Goal: Transaction & Acquisition: Download file/media

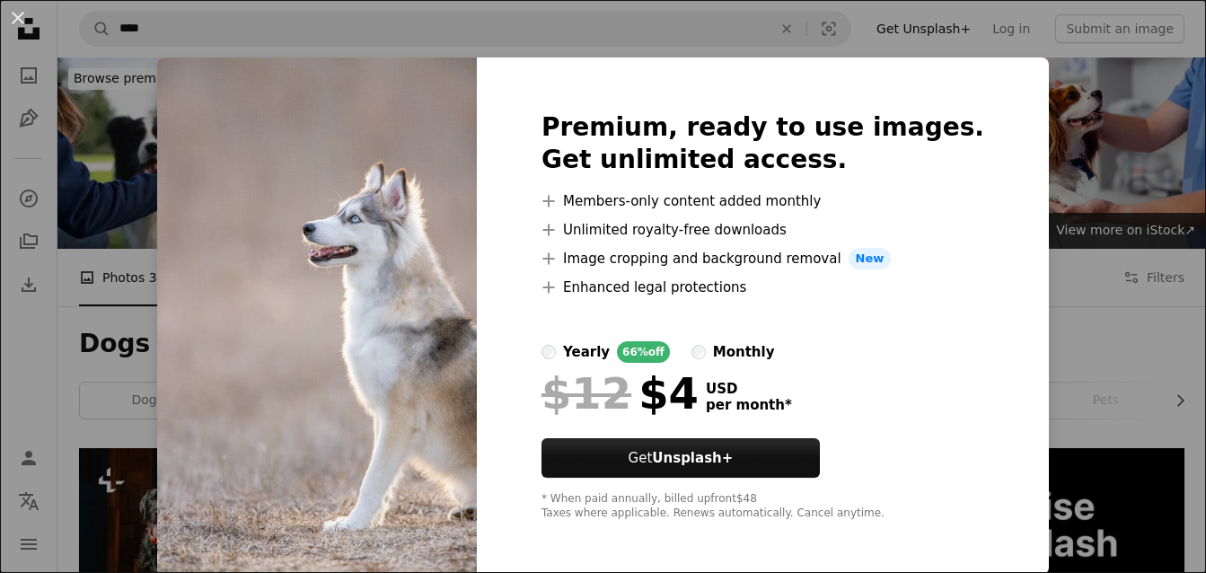
scroll to position [2103, 0]
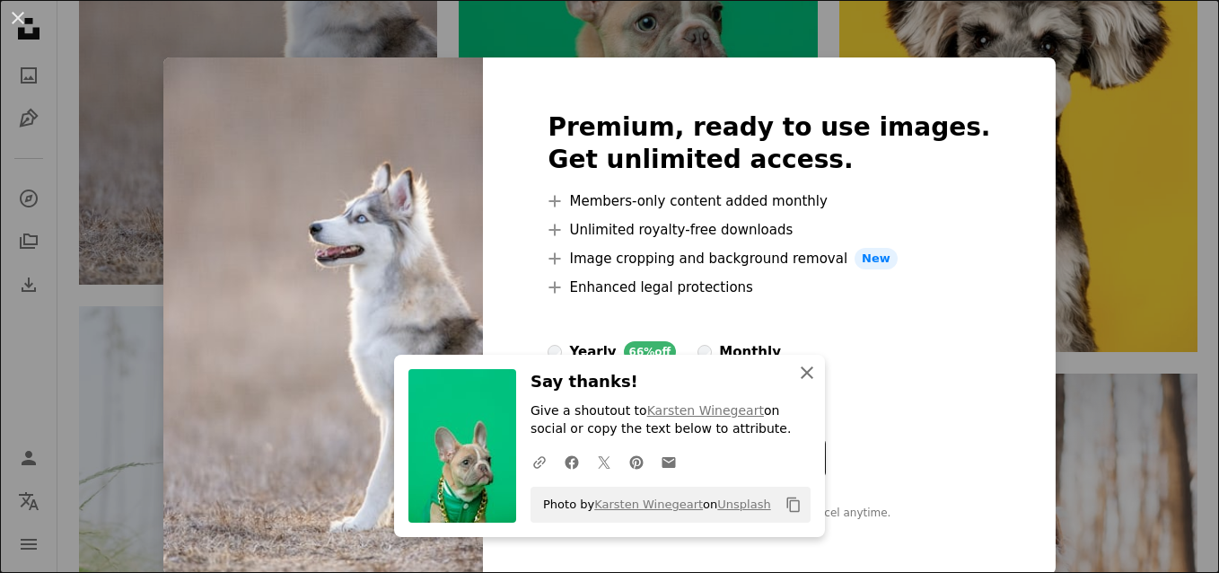
click at [807, 374] on icon "An X shape" at bounding box center [807, 373] width 22 height 22
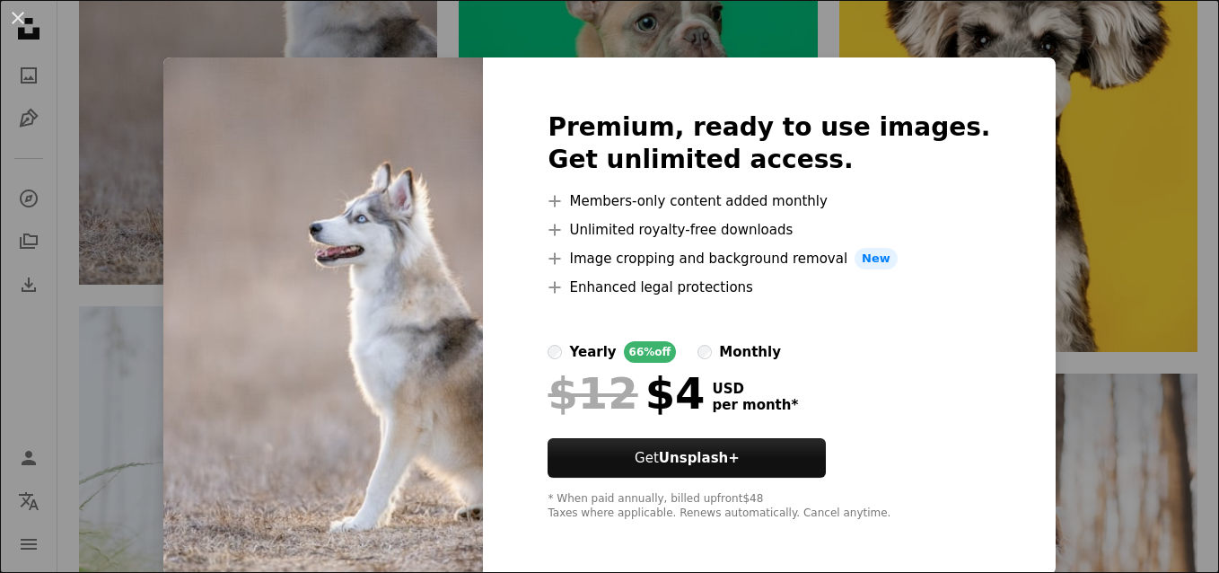
click at [948, 95] on div "Premium, ready to use images. Get unlimited access. A plus sign Members-only co…" at bounding box center [769, 315] width 572 height 517
click at [1052, 96] on div "An X shape Premium, ready to use images. Get unlimited access. A plus sign Memb…" at bounding box center [609, 286] width 1219 height 573
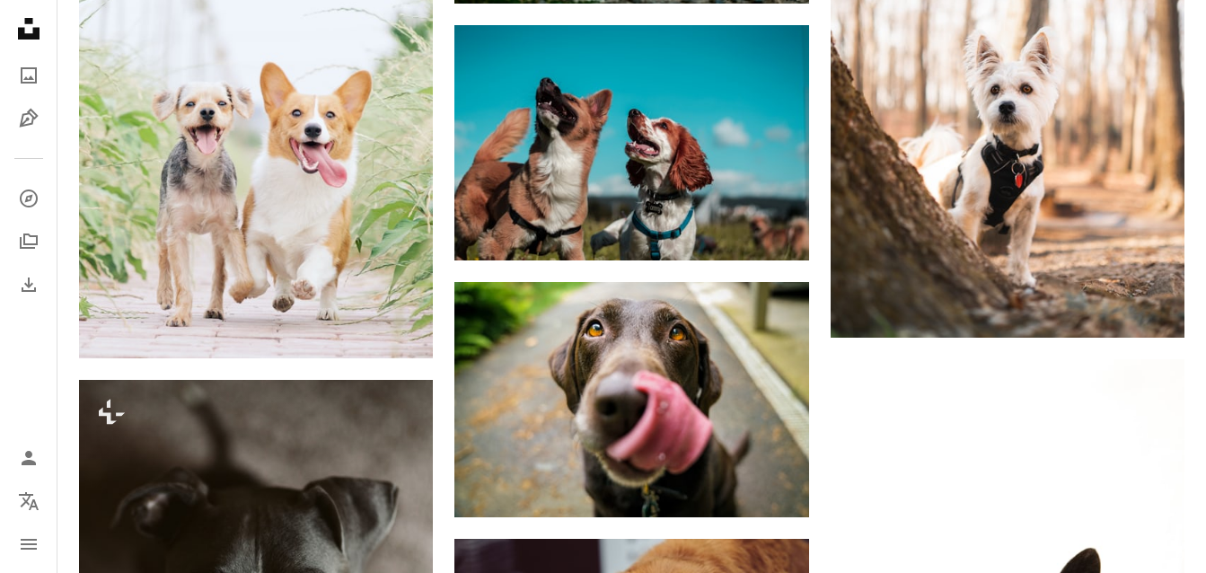
scroll to position [2575, 0]
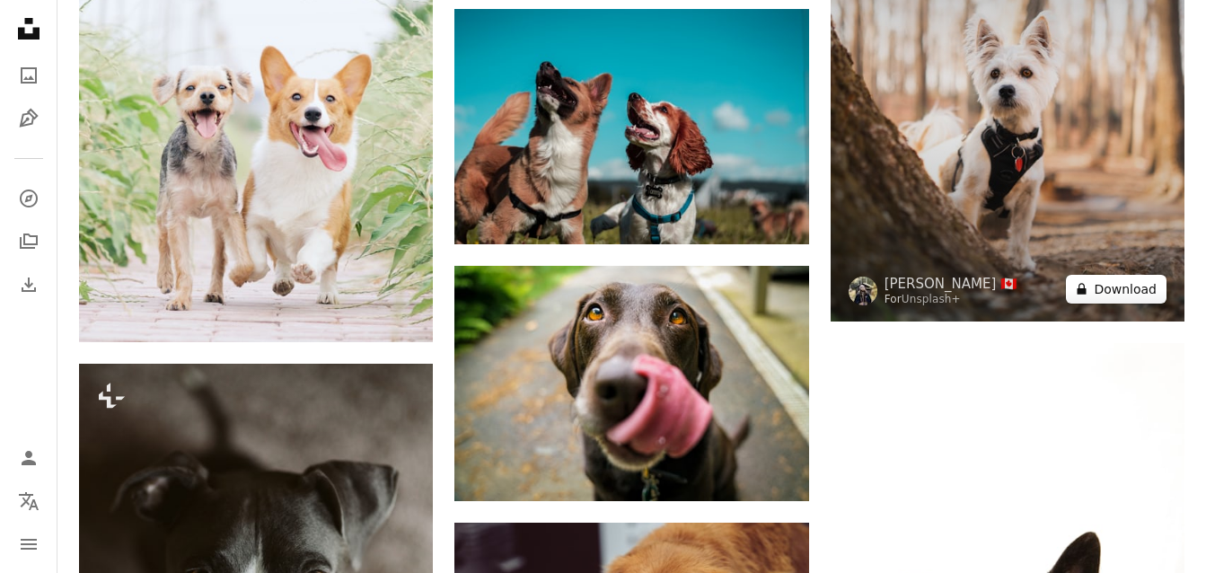
click at [1110, 290] on button "A lock Download" at bounding box center [1116, 289] width 101 height 29
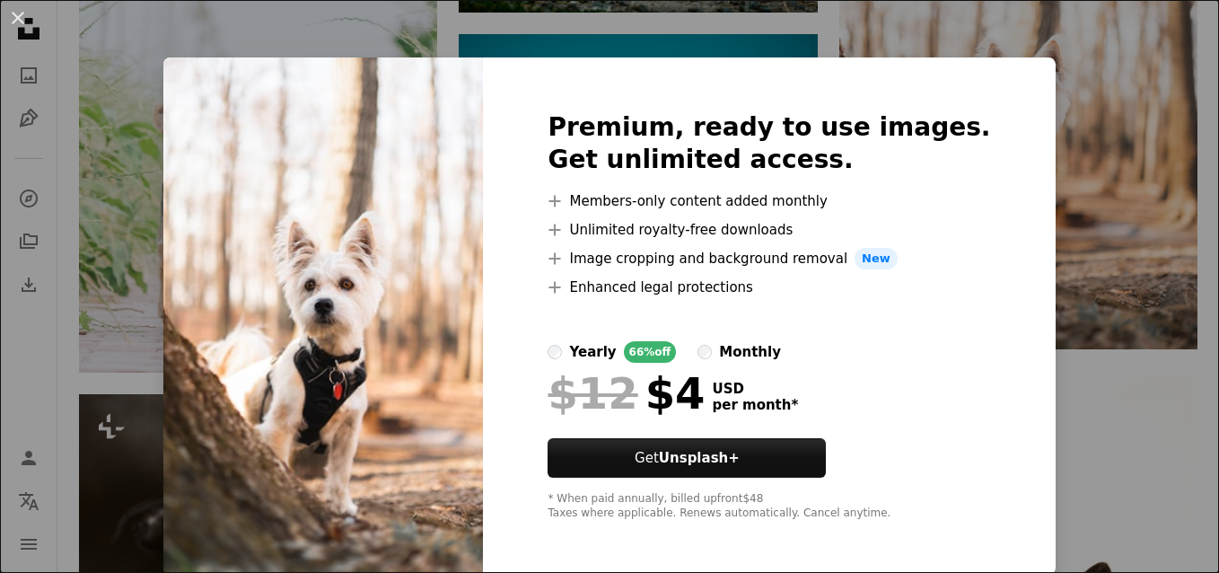
click at [1057, 378] on div "An X shape Premium, ready to use images. Get unlimited access. A plus sign Memb…" at bounding box center [609, 286] width 1219 height 573
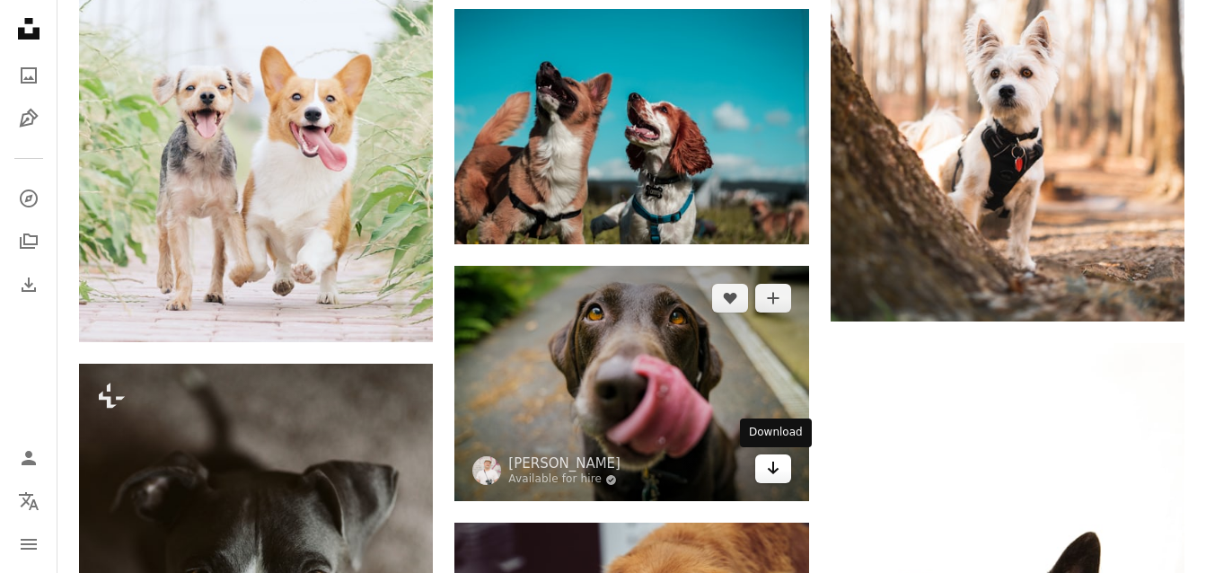
click at [782, 467] on link "Arrow pointing down" at bounding box center [773, 468] width 36 height 29
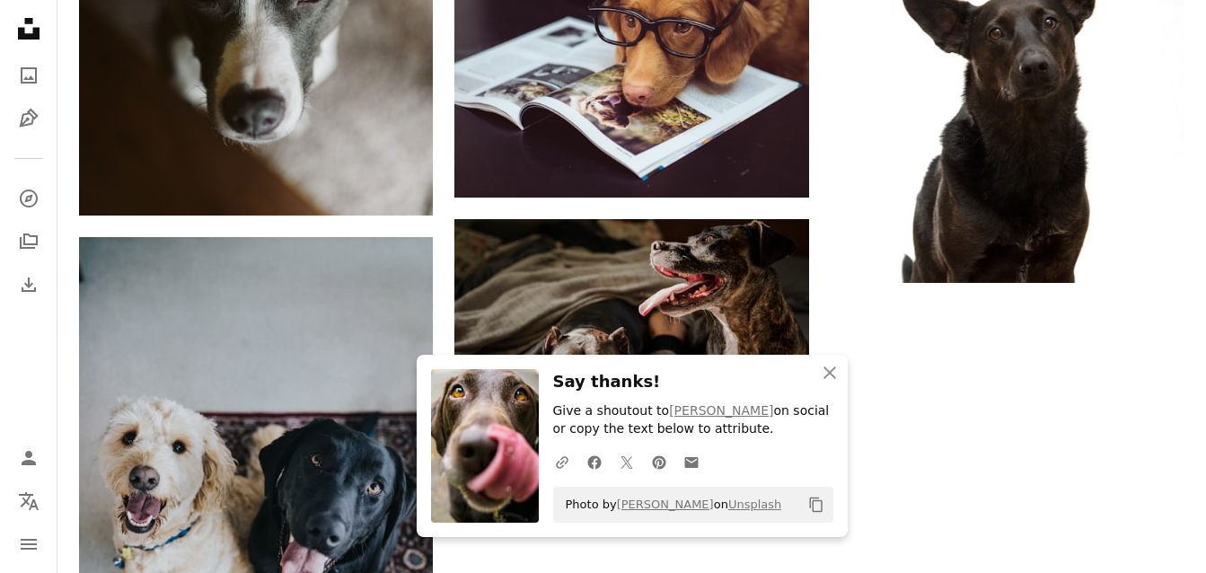
scroll to position [3119, 0]
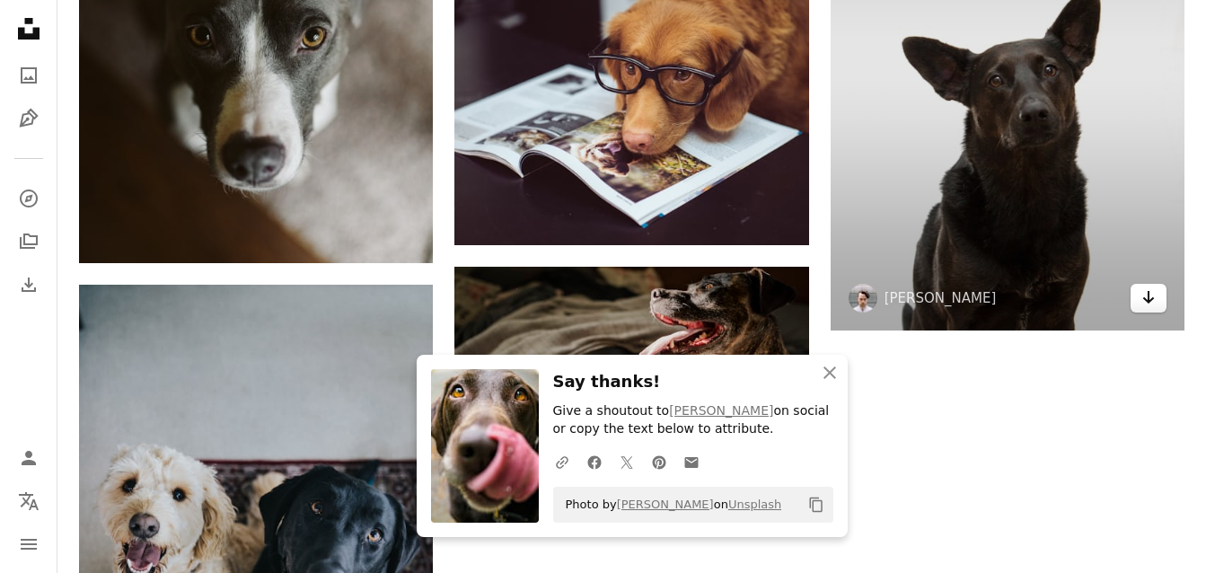
click at [1158, 294] on link "Arrow pointing down" at bounding box center [1148, 298] width 36 height 29
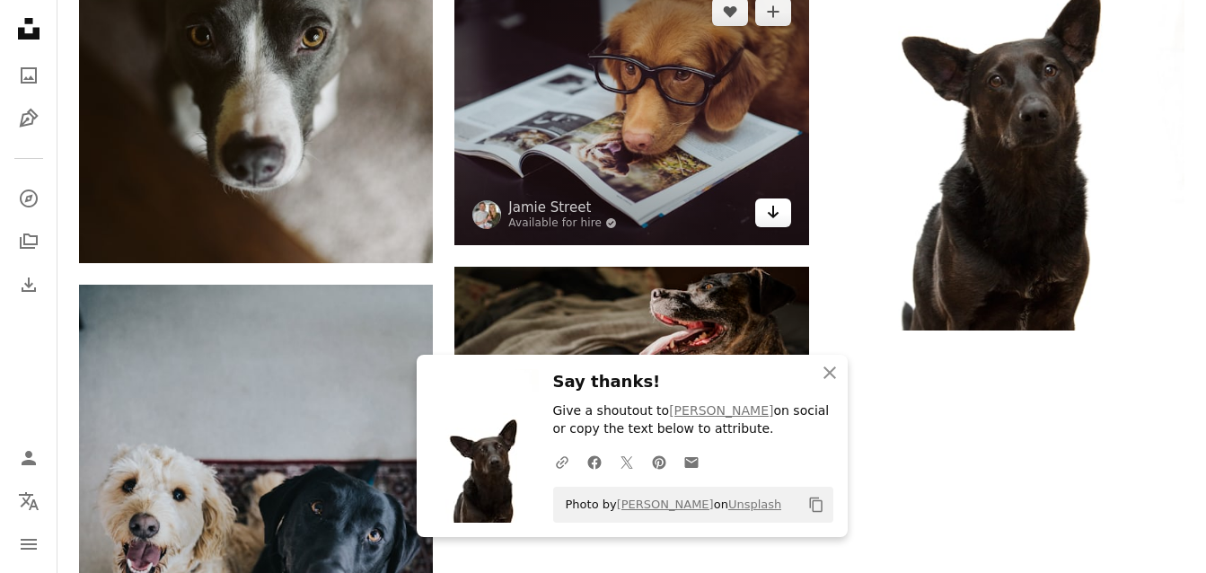
click at [776, 221] on icon "Arrow pointing down" at bounding box center [773, 212] width 14 height 22
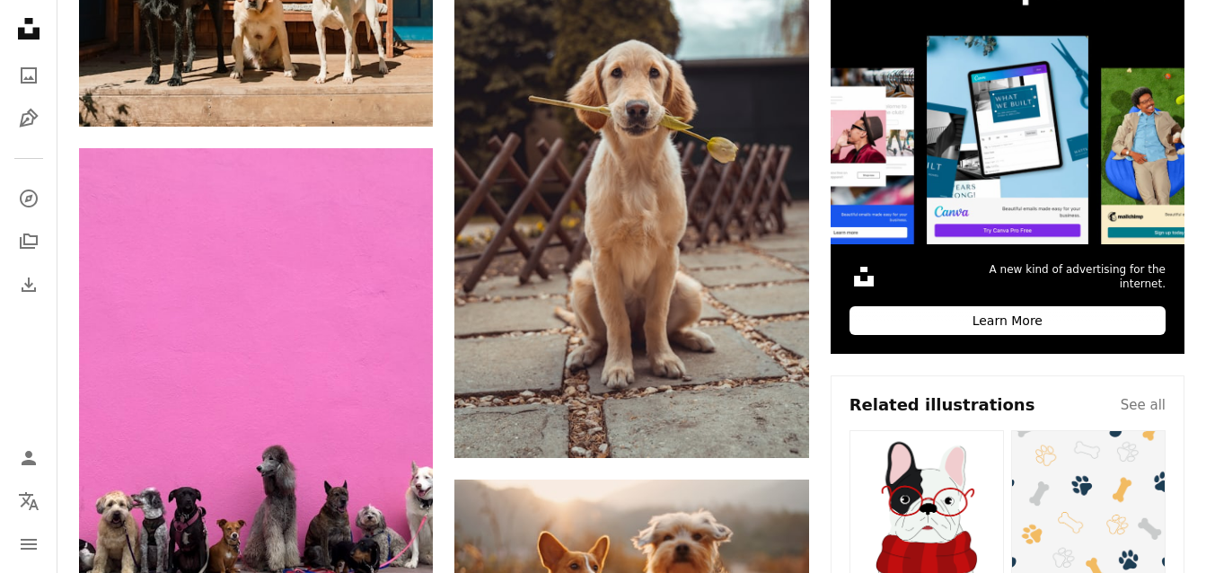
scroll to position [551, 0]
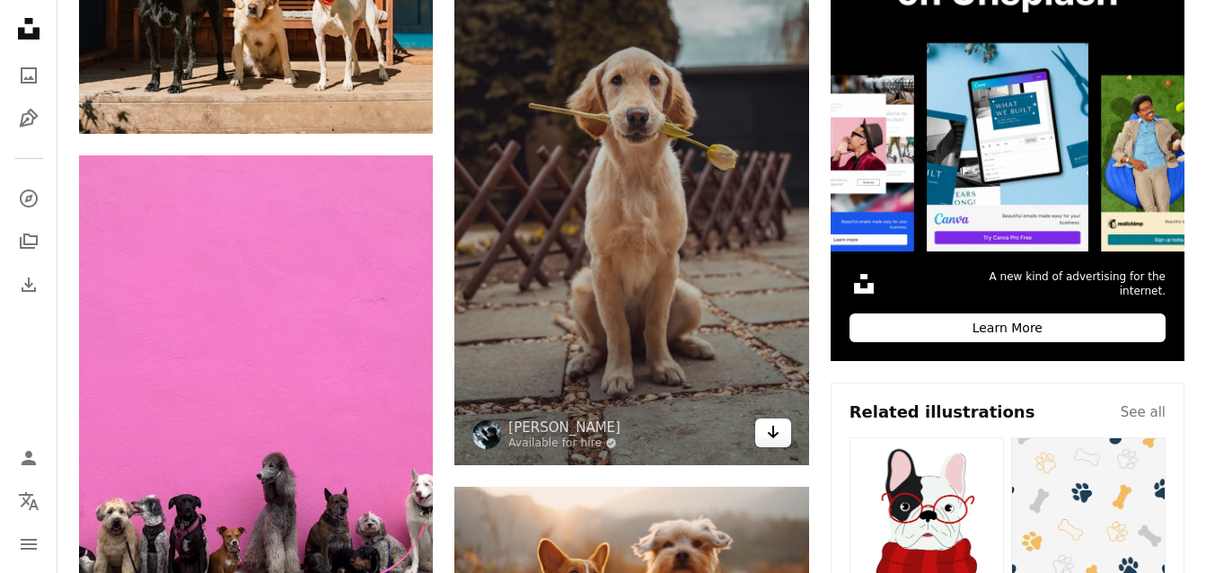
click at [776, 426] on icon "Arrow pointing down" at bounding box center [773, 432] width 14 height 22
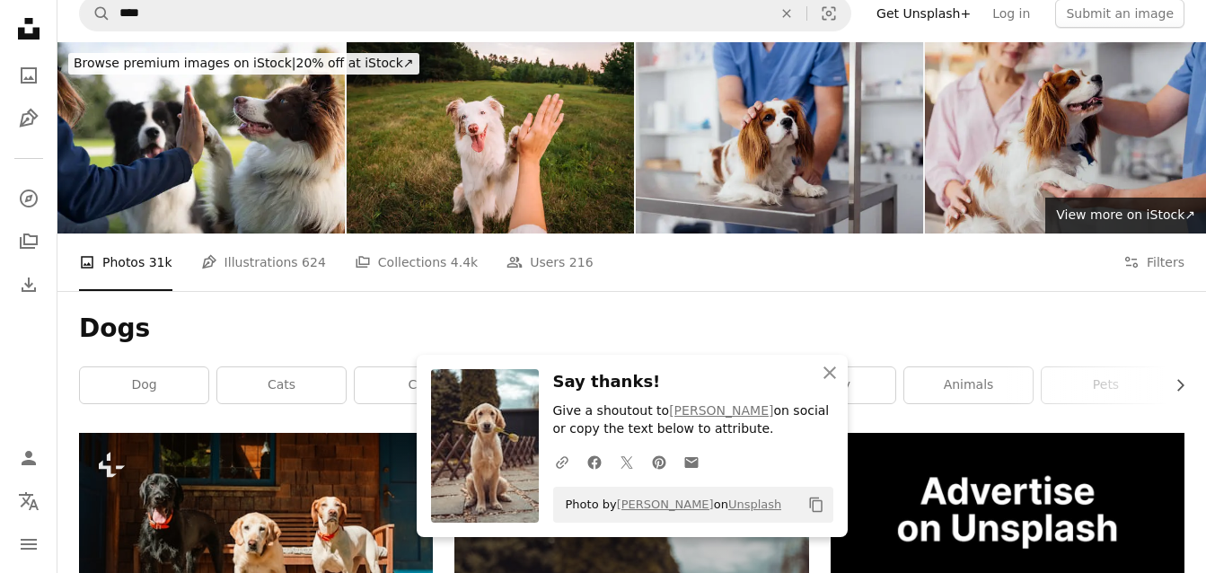
scroll to position [0, 0]
